Goal: Transaction & Acquisition: Purchase product/service

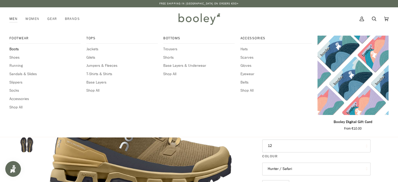
click at [15, 50] on span "Boots" at bounding box center [44, 49] width 71 height 6
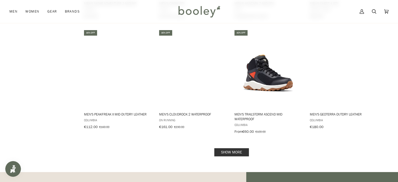
scroll to position [510, 0]
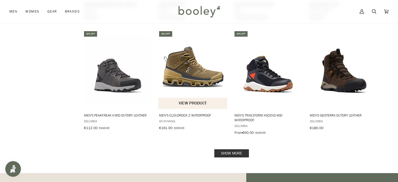
click at [179, 99] on button "View product" at bounding box center [192, 103] width 69 height 11
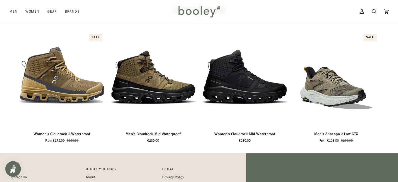
scroll to position [347, 0]
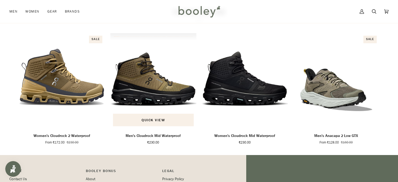
click at [144, 95] on img "Men's Cloudrock Mid Waterproof" at bounding box center [153, 81] width 86 height 96
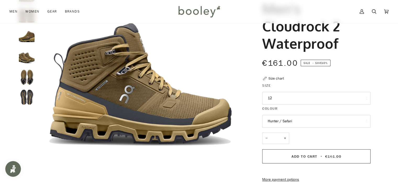
scroll to position [46, 0]
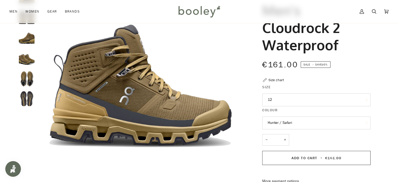
click at [28, 58] on img "On Running Men's Cloudrock 2 Waterproof Hunter / Safari - Booley Galway" at bounding box center [27, 59] width 16 height 16
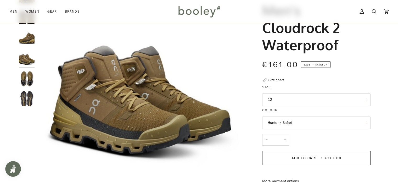
click at [26, 84] on img "On Running Men's Cloudrock 2 Waterproof Hunter / Safari - Booley Galway" at bounding box center [27, 79] width 16 height 16
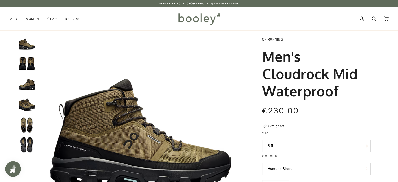
click at [328, 170] on button "Hunter / Black" at bounding box center [316, 168] width 108 height 13
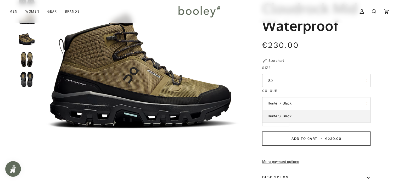
scroll to position [67, 0]
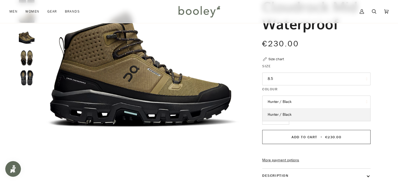
click at [297, 79] on button "8.5" at bounding box center [316, 78] width 108 height 13
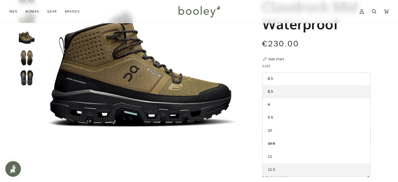
click at [314, 169] on link "11.5" at bounding box center [316, 169] width 108 height 13
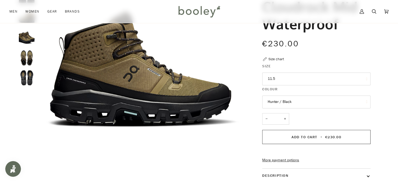
click at [316, 75] on button "11.5" at bounding box center [316, 78] width 108 height 13
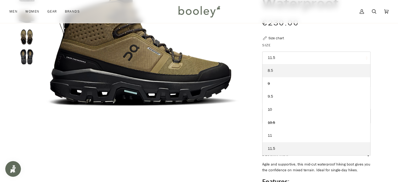
scroll to position [98, 0]
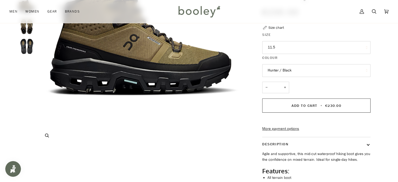
click at [172, 122] on img "On Men's Cloudrock 2 Waterproof Hunter / Black - Booley Galway" at bounding box center [140, 41] width 207 height 207
